Goal: Find specific page/section: Find specific page/section

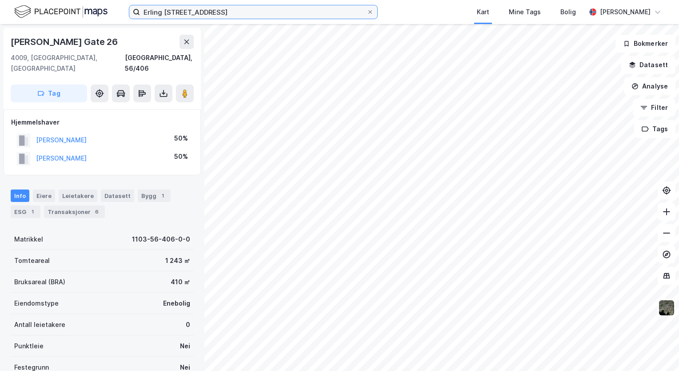
click at [236, 13] on input "Erling [STREET_ADDRESS]" at bounding box center [253, 11] width 227 height 13
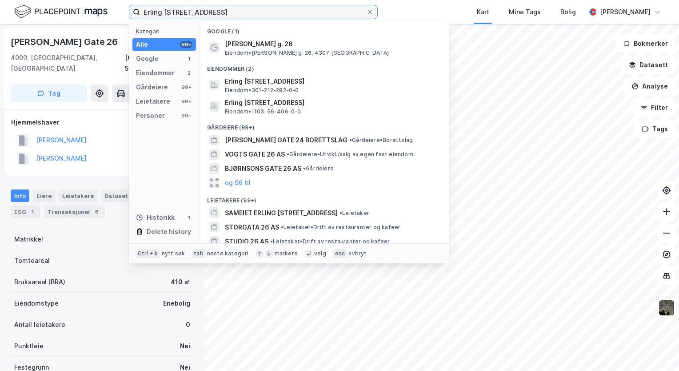
click at [236, 13] on input "Erling [STREET_ADDRESS]" at bounding box center [253, 11] width 227 height 13
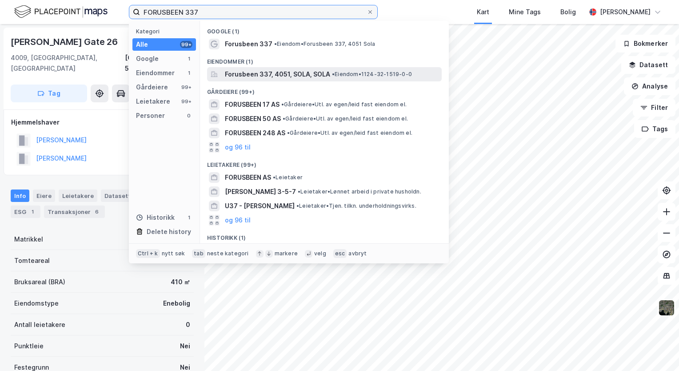
type input "FORUSBEEN 337"
click at [268, 75] on span "Forusbeen 337, 4051, SOLA, SOLA" at bounding box center [277, 74] width 105 height 11
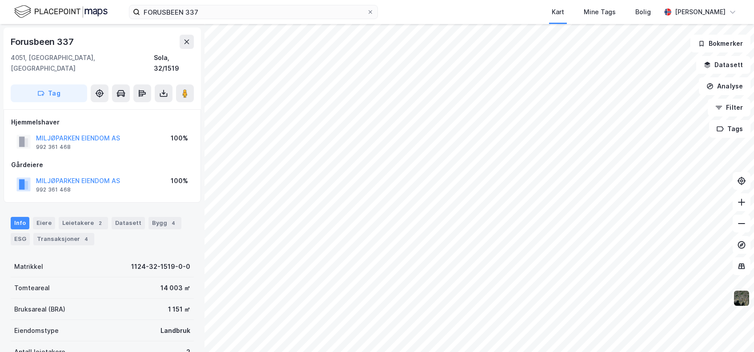
drag, startPoint x: 499, startPoint y: 9, endPoint x: 433, endPoint y: 12, distance: 66.3
click at [433, 12] on div "Kart Mine Tags Bolig" at bounding box center [540, 12] width 240 height 24
